Goal: Information Seeking & Learning: Learn about a topic

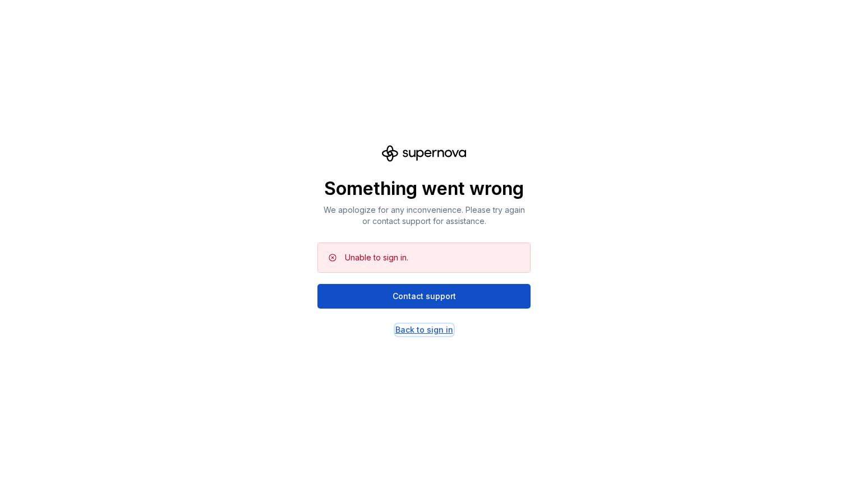
click at [420, 330] on div "Back to sign in" at bounding box center [424, 330] width 58 height 11
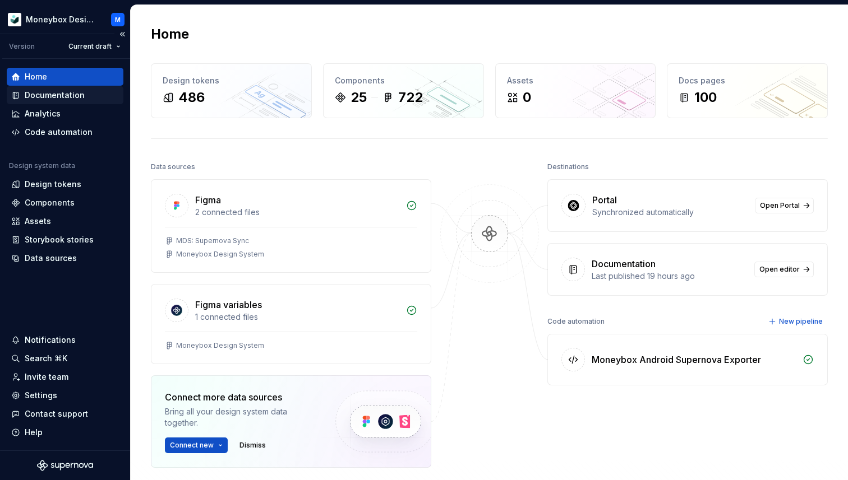
click at [56, 89] on div "Documentation" at bounding box center [65, 95] width 117 height 18
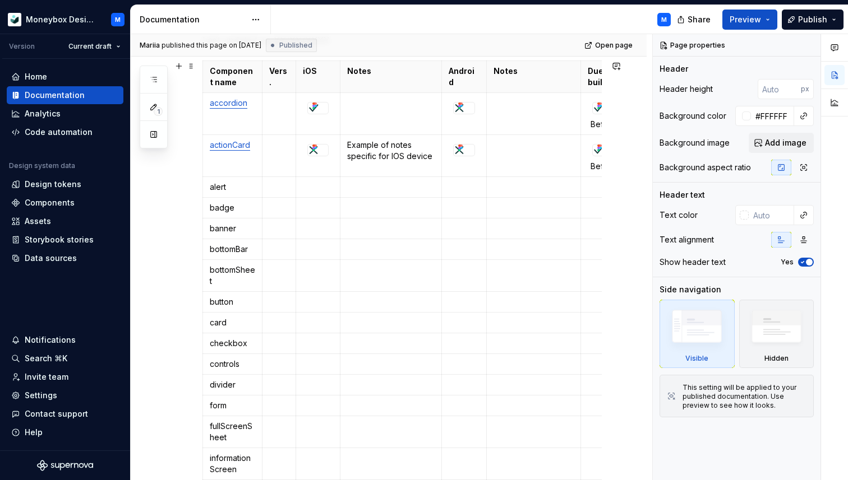
scroll to position [199, 0]
type textarea "*"
